Goal: Information Seeking & Learning: Learn about a topic

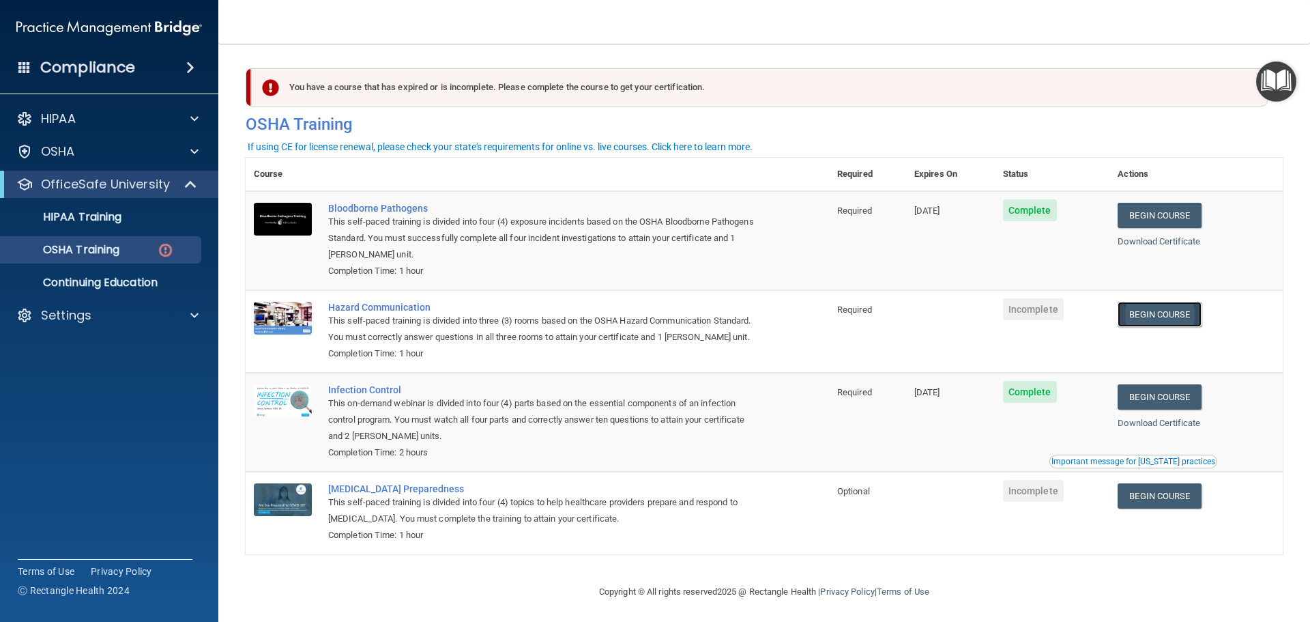
click at [1159, 321] on link "Begin Course" at bounding box center [1159, 314] width 83 height 25
click at [1170, 315] on link "Begin Course" at bounding box center [1159, 314] width 83 height 25
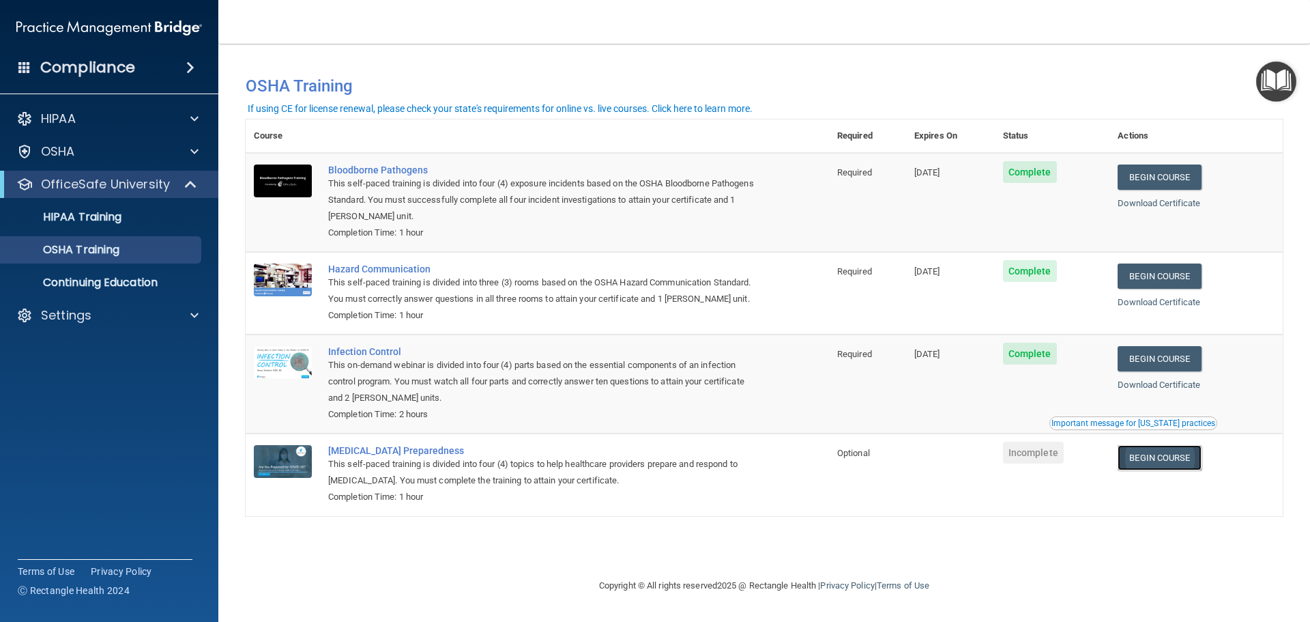
click at [1168, 455] on link "Begin Course" at bounding box center [1159, 457] width 83 height 25
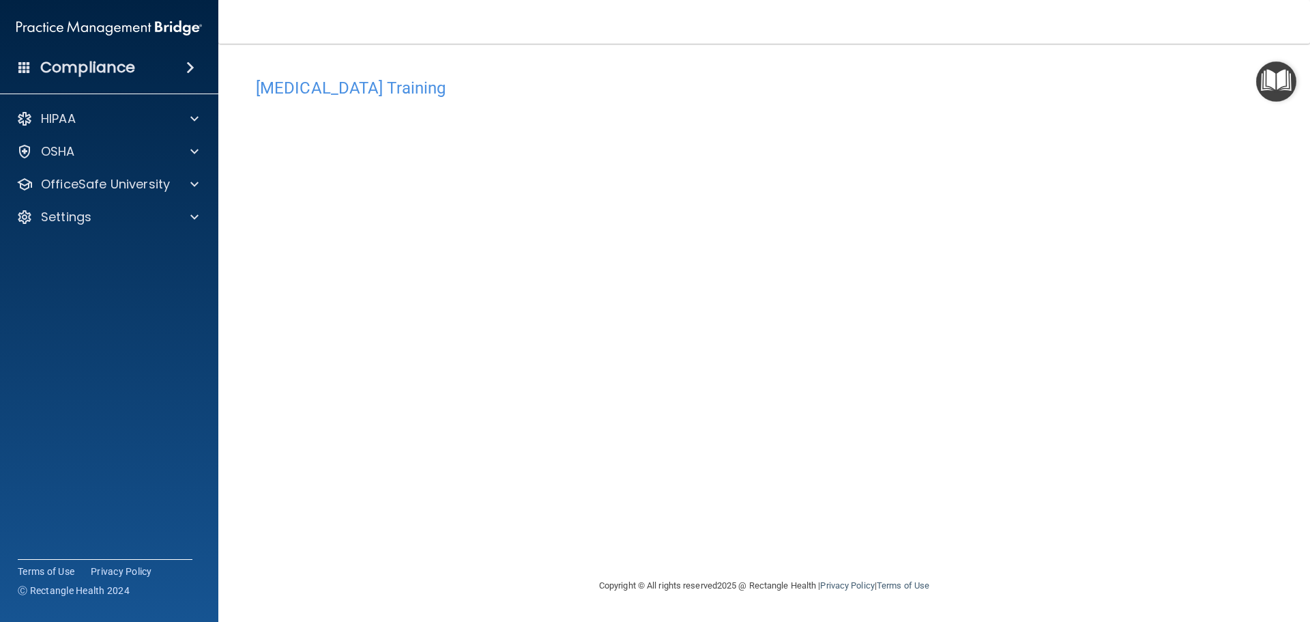
click at [1017, 218] on div "[MEDICAL_DATA] Training This course doesn’t expire until . Are you sure you wan…" at bounding box center [764, 324] width 1037 height 506
